Goal: Check status: Check status

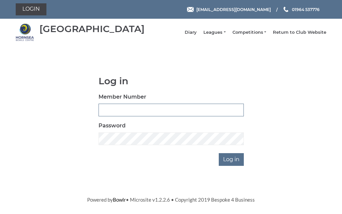
click at [142, 111] on input "Member Number" at bounding box center [171, 110] width 145 height 13
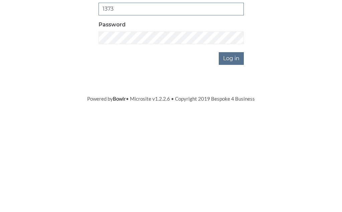
type input "1373"
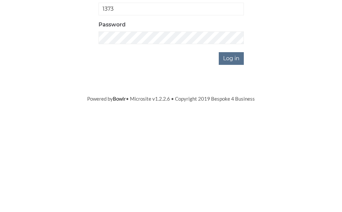
click at [236, 153] on input "Log in" at bounding box center [231, 159] width 25 height 13
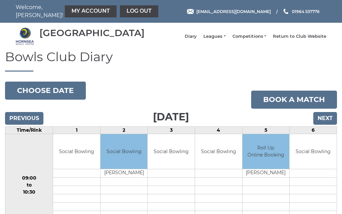
click at [226, 39] on link "Leagues" at bounding box center [214, 36] width 22 height 6
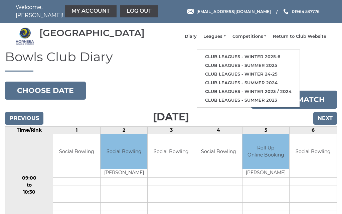
click at [247, 58] on link "Club leagues - Winter 2025-6" at bounding box center [248, 56] width 103 height 9
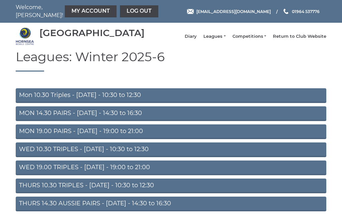
click at [95, 207] on link "THURS 14.30 AUSSIE PAIRS - [DATE] - 14:30 to 16:30" at bounding box center [171, 203] width 311 height 15
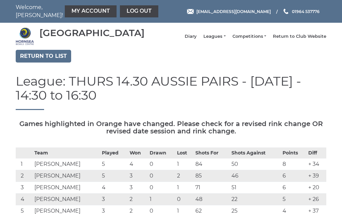
click at [81, 10] on link "My Account" at bounding box center [91, 11] width 52 height 12
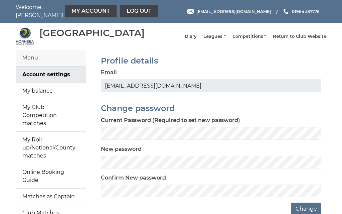
click at [46, 95] on link "My balance" at bounding box center [51, 91] width 70 height 16
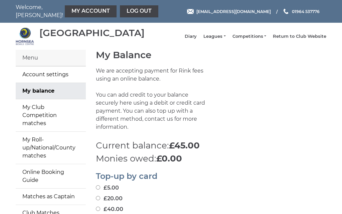
click at [122, 9] on link "Log out" at bounding box center [139, 11] width 38 height 12
